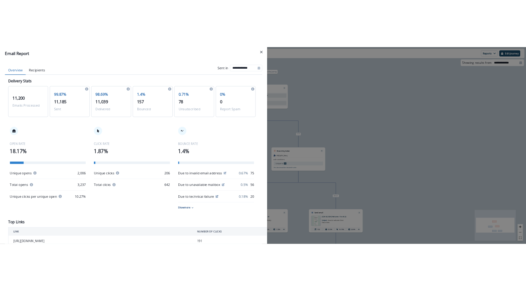
scroll to position [456, 0]
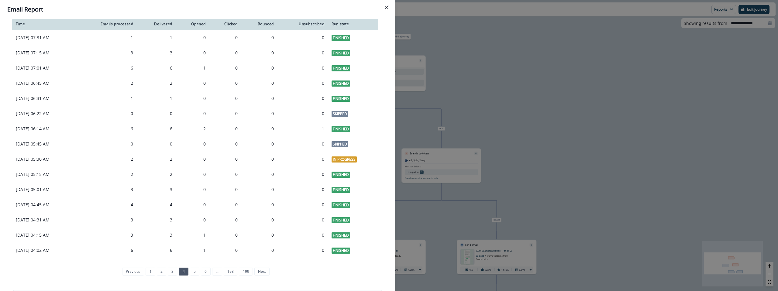
click at [457, 94] on div "**********" at bounding box center [389, 145] width 778 height 291
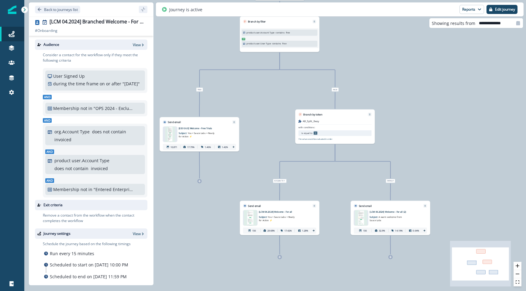
drag, startPoint x: 387, startPoint y: 153, endPoint x: 407, endPoint y: 134, distance: 27.7
click at [407, 134] on div "11,197 contacts have entered the journey Branch by filter product user.Account …" at bounding box center [274, 145] width 501 height 291
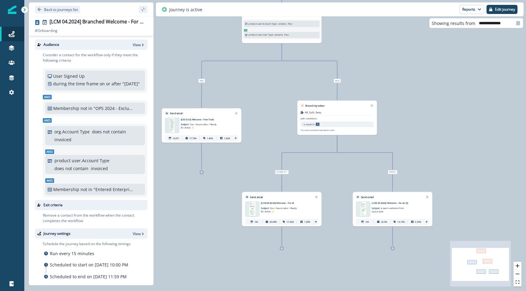
drag, startPoint x: 417, startPoint y: 146, endPoint x: 419, endPoint y: 136, distance: 10.5
click at [419, 136] on div "11,197 contacts have entered the journey Branch by filter product user.Account …" at bounding box center [274, 145] width 501 height 291
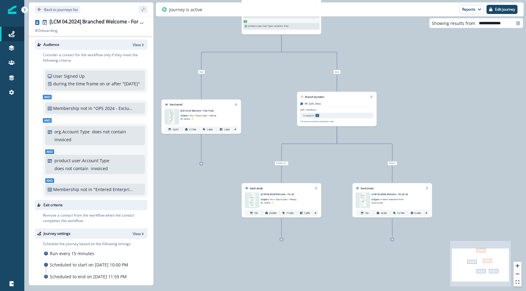
drag, startPoint x: 419, startPoint y: 136, endPoint x: 418, endPoint y: 129, distance: 6.7
click at [418, 129] on div "11,197 contacts have entered the journey Branch by filter product user.Account …" at bounding box center [274, 145] width 501 height 291
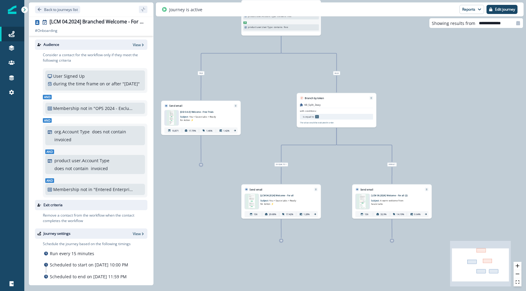
click at [448, 95] on div "11,197 contacts have entered the journey Branch by filter product user.Account …" at bounding box center [274, 145] width 501 height 291
